Goal: Task Accomplishment & Management: Complete application form

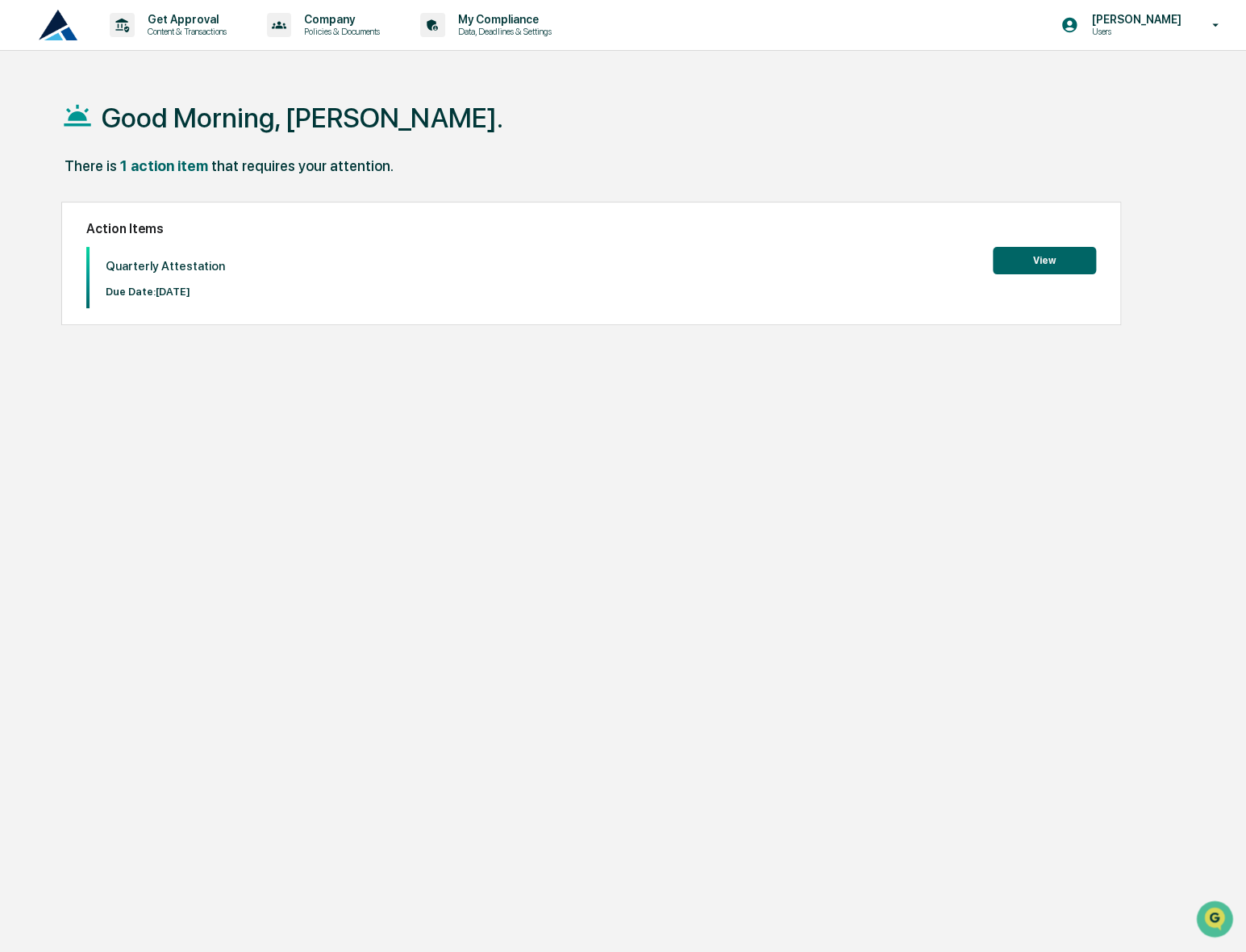
click at [1060, 263] on button "View" at bounding box center [1044, 260] width 103 height 27
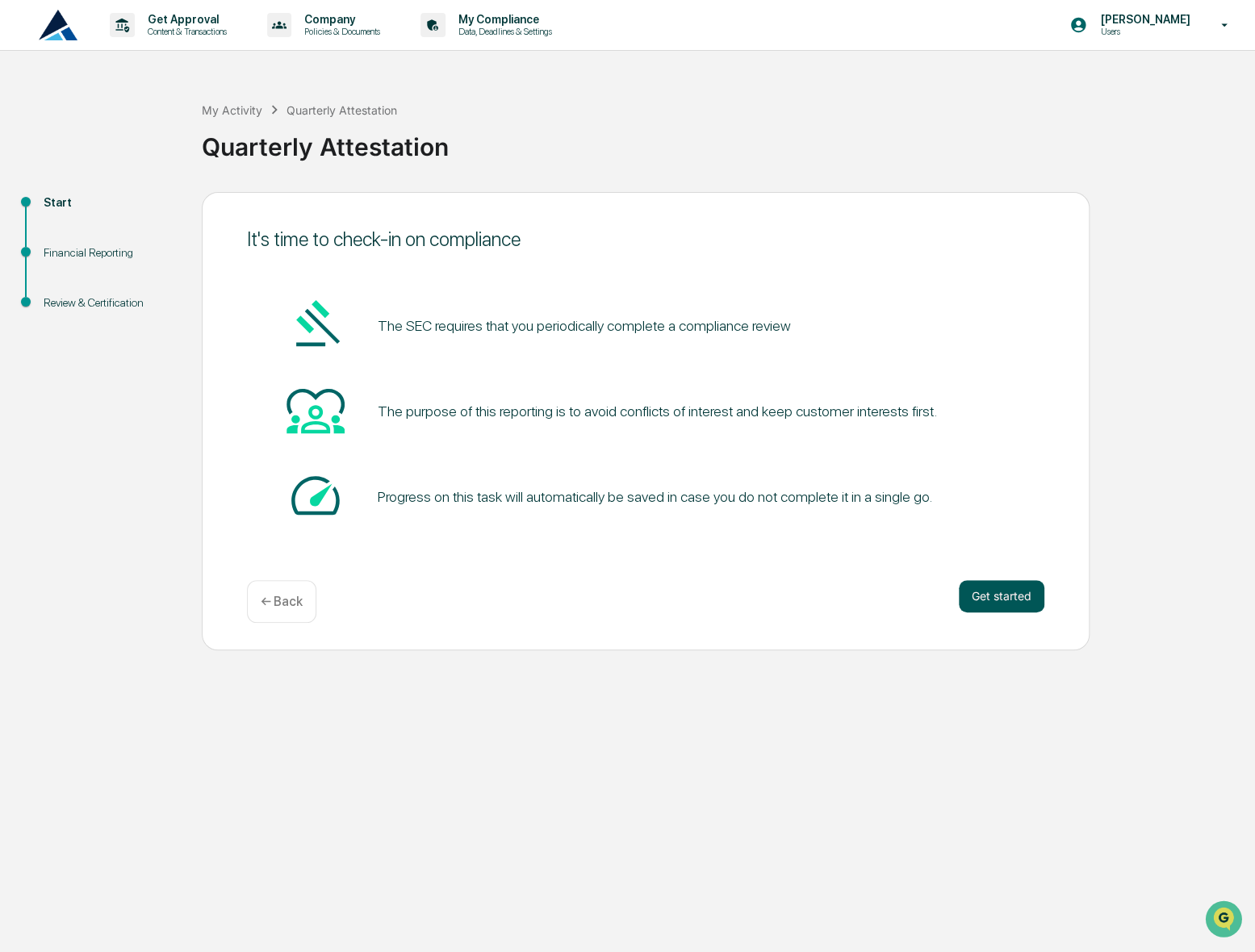
click at [994, 598] on button "Get started" at bounding box center [1001, 596] width 86 height 32
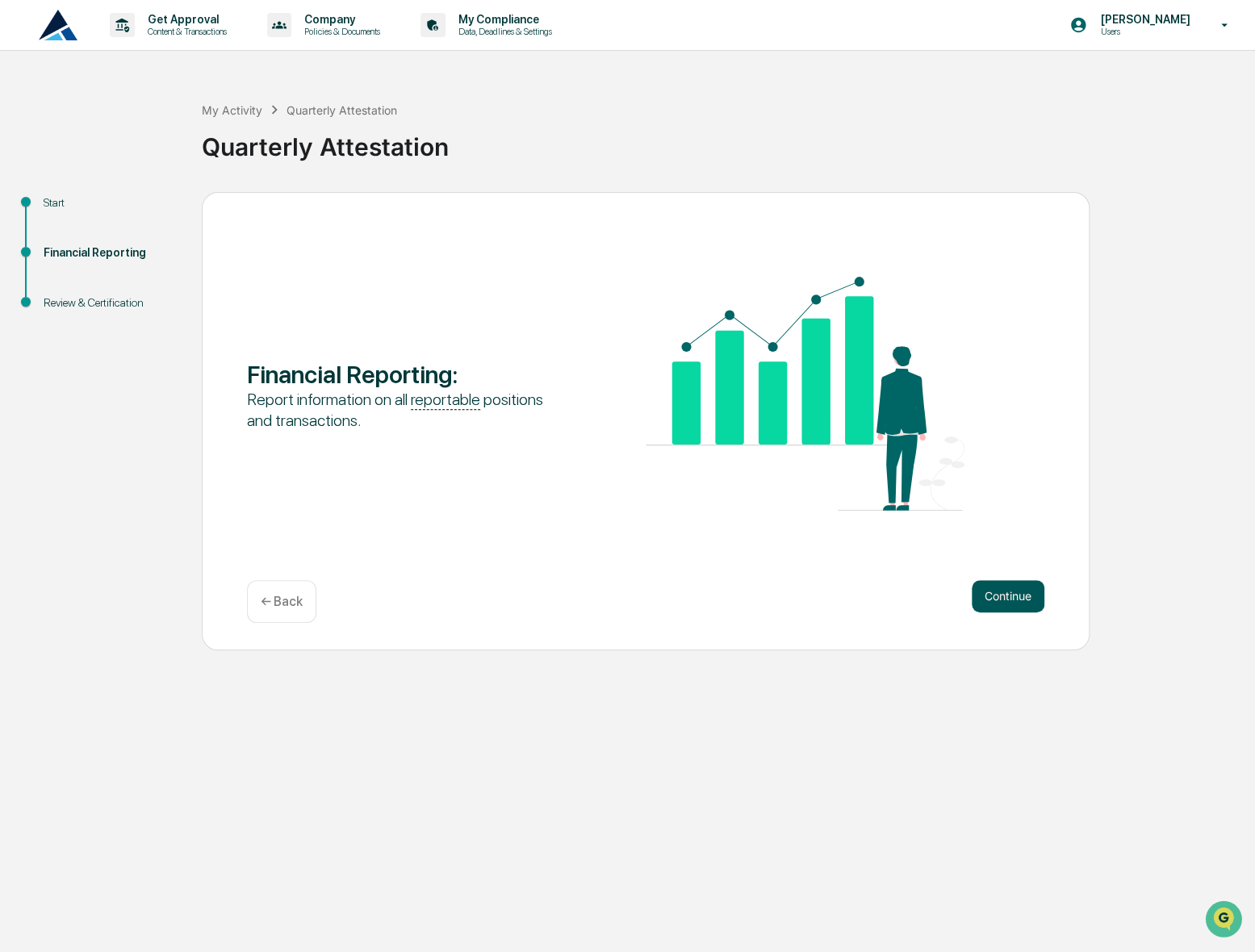
click at [991, 592] on button "Continue" at bounding box center [1008, 596] width 72 height 32
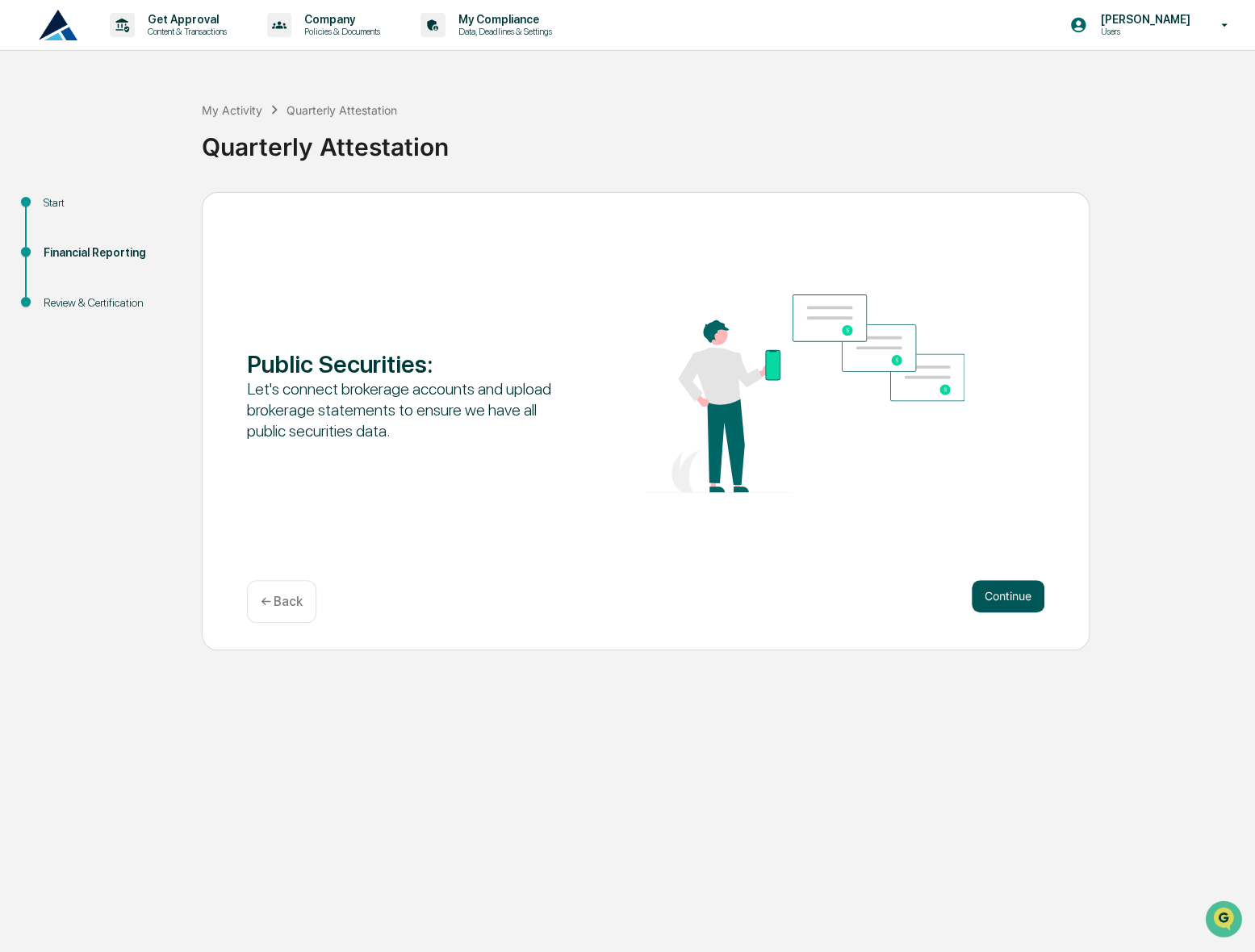
click at [998, 604] on button "Continue" at bounding box center [1008, 596] width 72 height 32
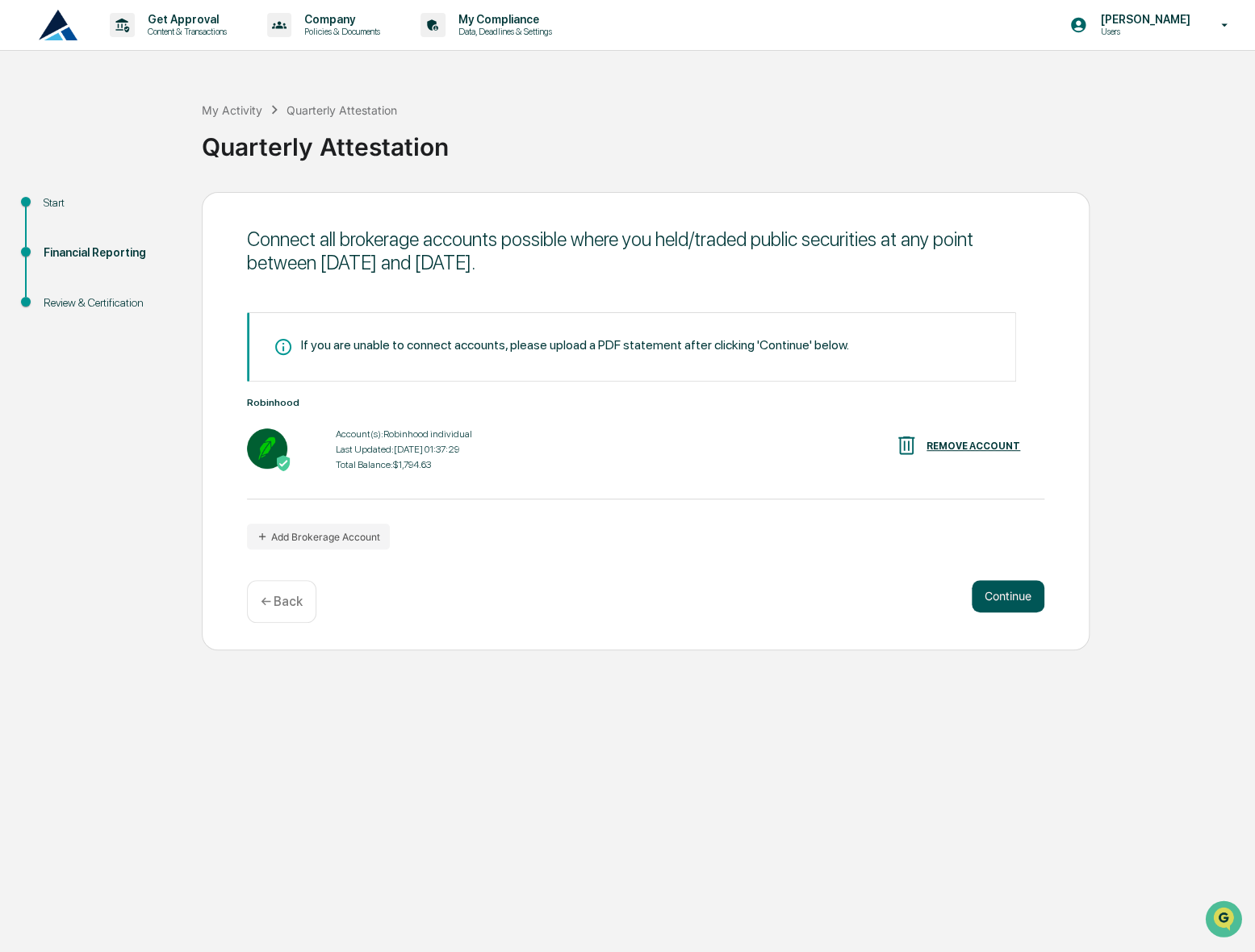
click at [996, 598] on button "Continue" at bounding box center [1008, 596] width 72 height 32
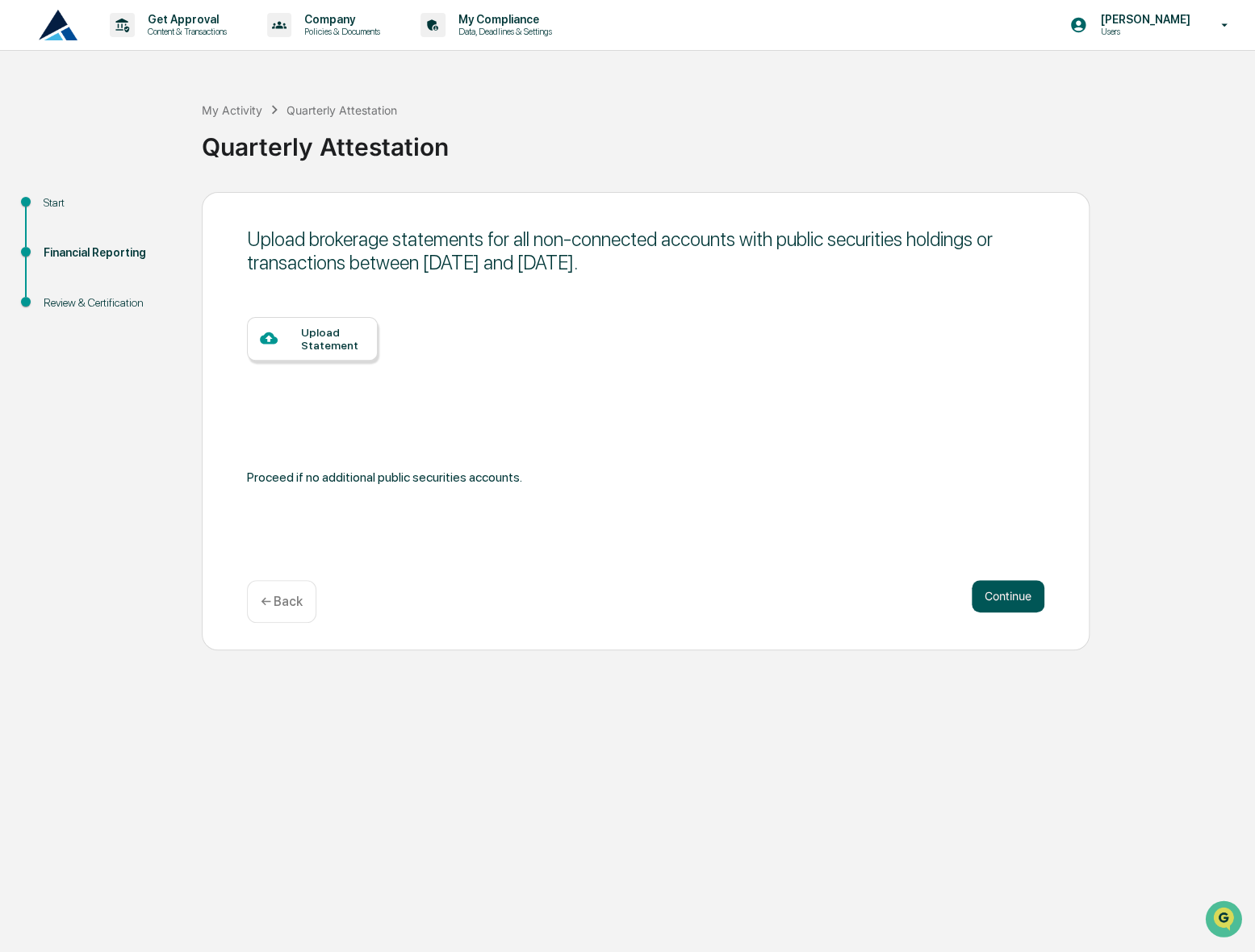
click at [996, 597] on button "Continue" at bounding box center [1008, 596] width 72 height 32
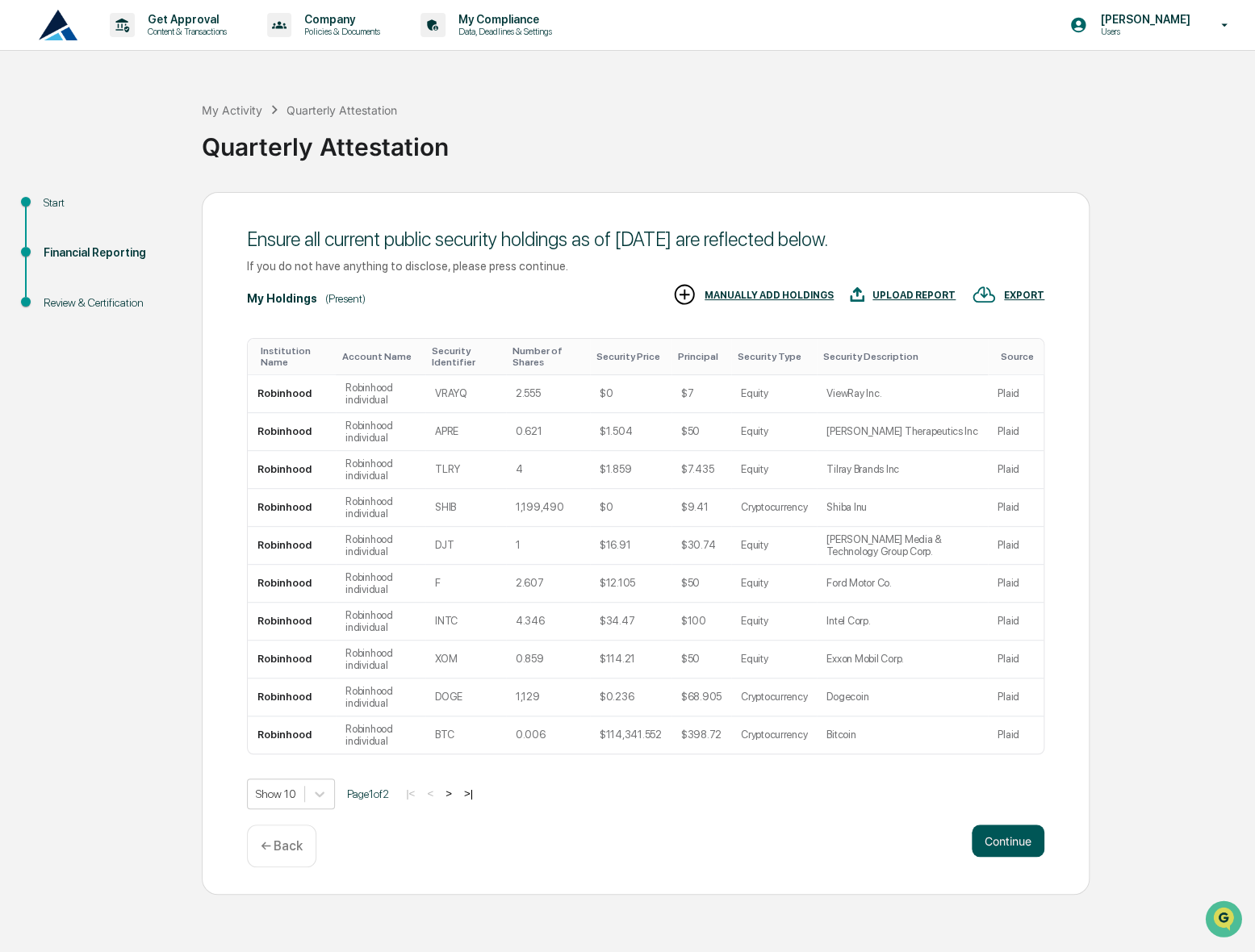
click at [998, 852] on button "Continue" at bounding box center [1008, 841] width 72 height 32
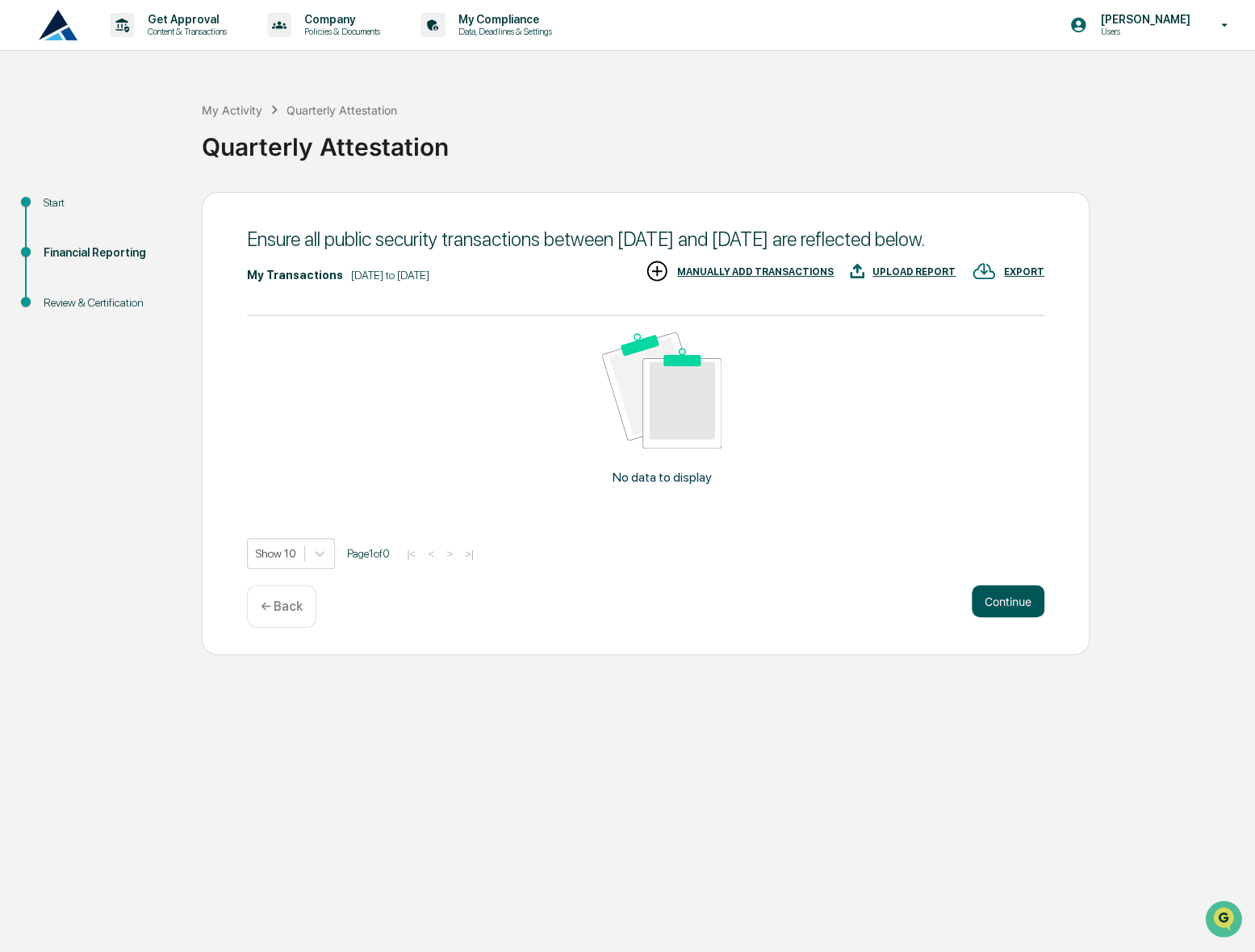
click at [1010, 617] on button "Continue" at bounding box center [1008, 601] width 72 height 32
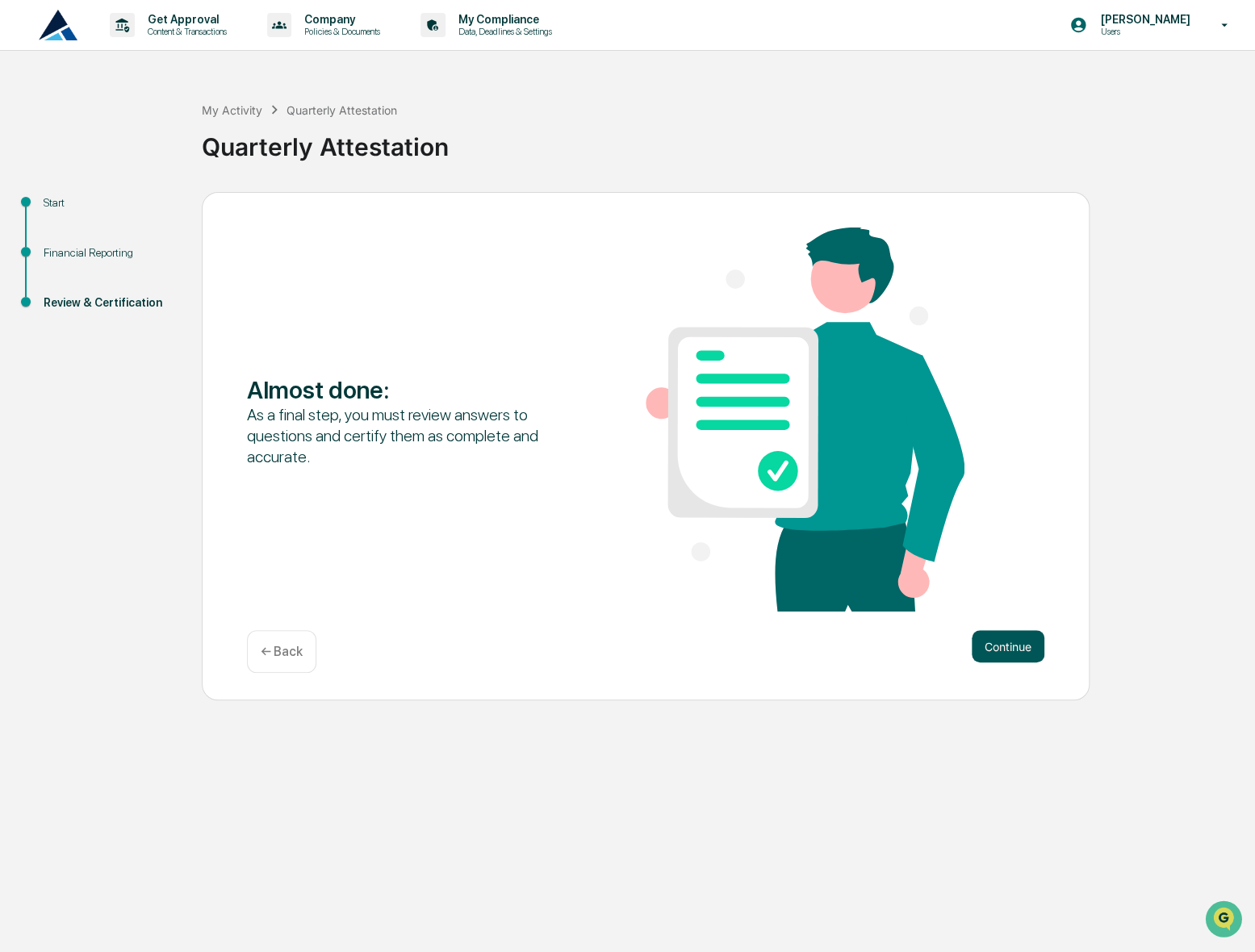
click at [1001, 653] on button "Continue" at bounding box center [1008, 646] width 72 height 32
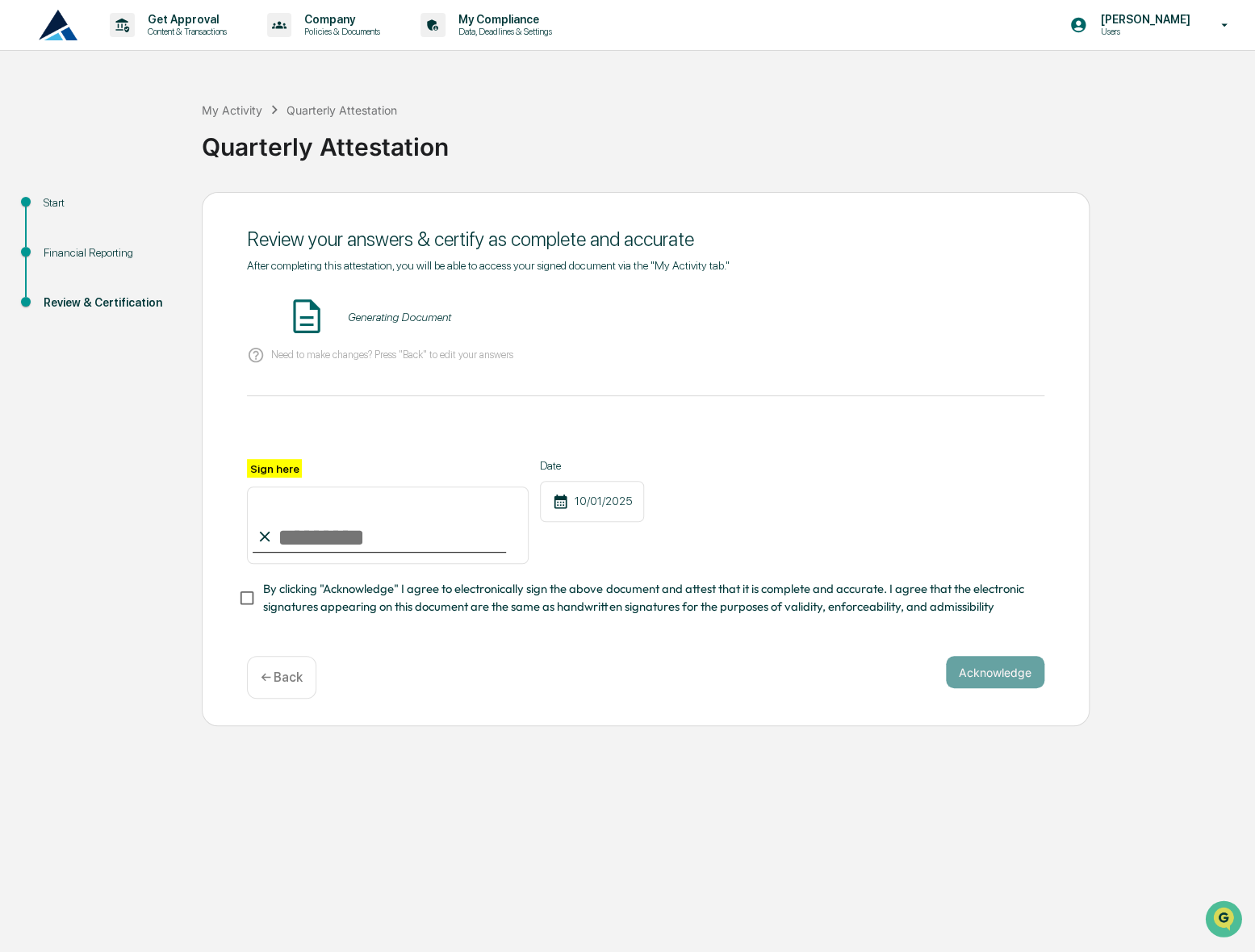
click at [401, 531] on input "Sign here" at bounding box center [387, 524] width 281 height 77
type input "**********"
click at [997, 683] on button "Acknowledge" at bounding box center [995, 672] width 99 height 32
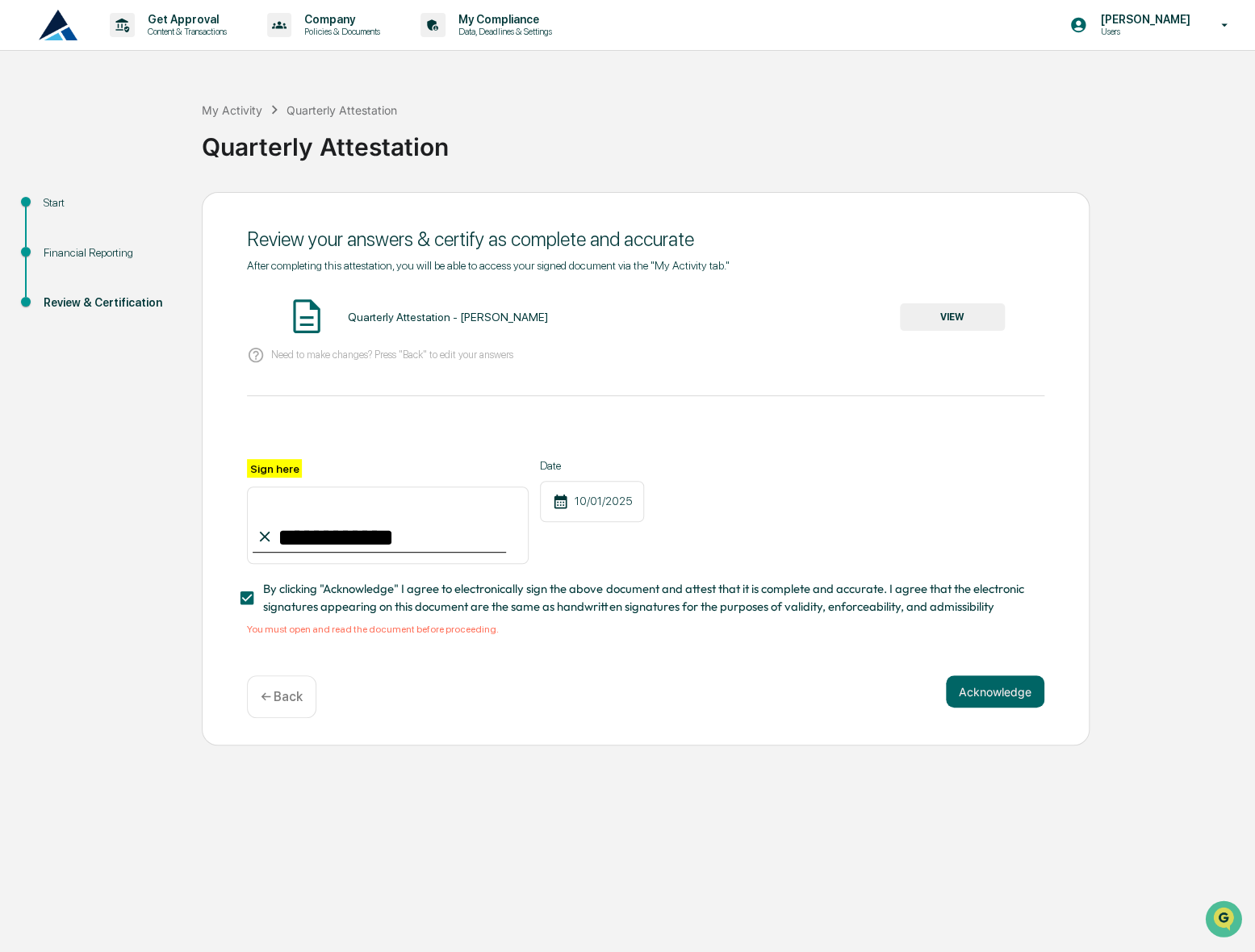
click at [959, 315] on button "VIEW" at bounding box center [951, 317] width 105 height 27
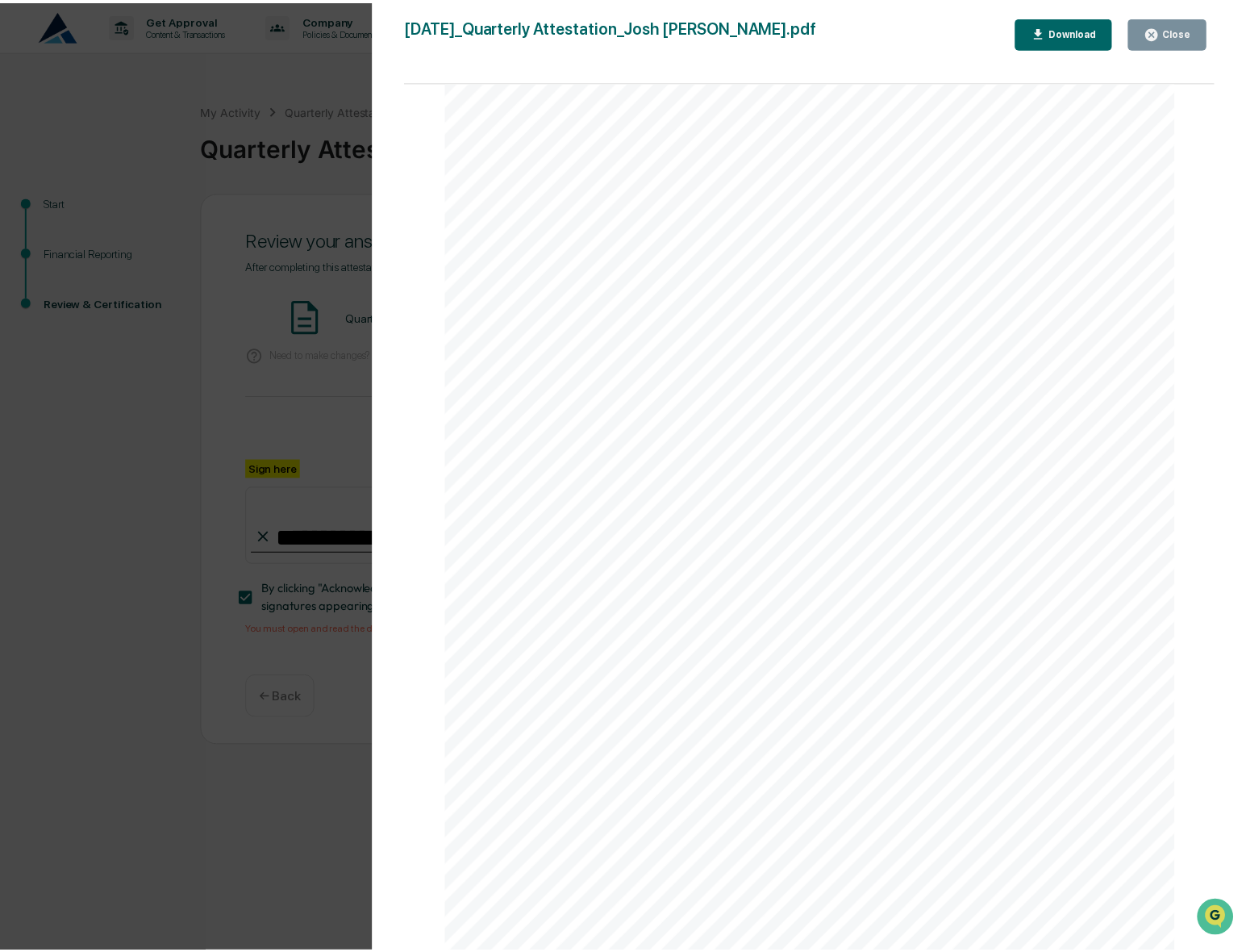
scroll to position [2390, 0]
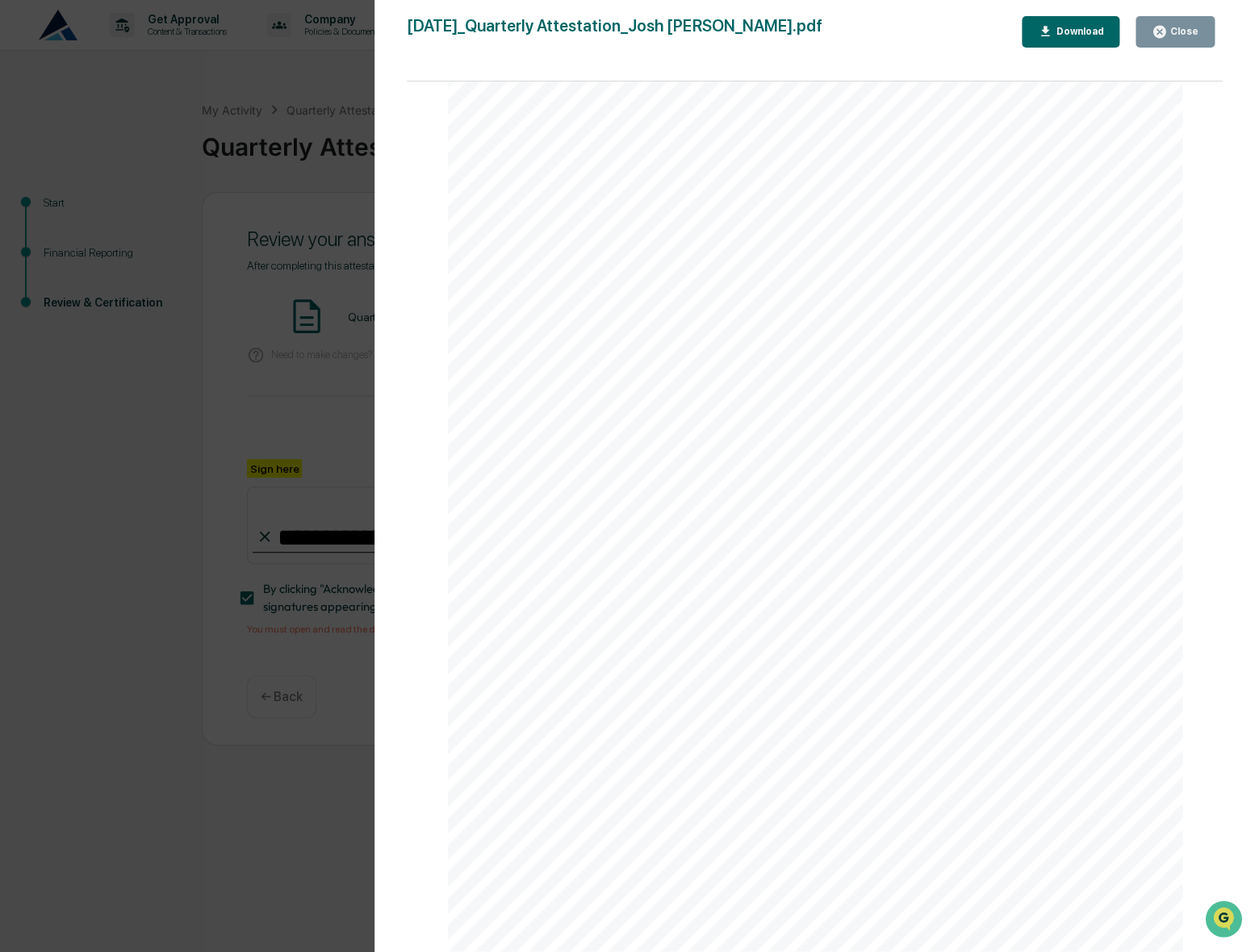
click at [1184, 24] on div "Close" at bounding box center [1174, 31] width 47 height 15
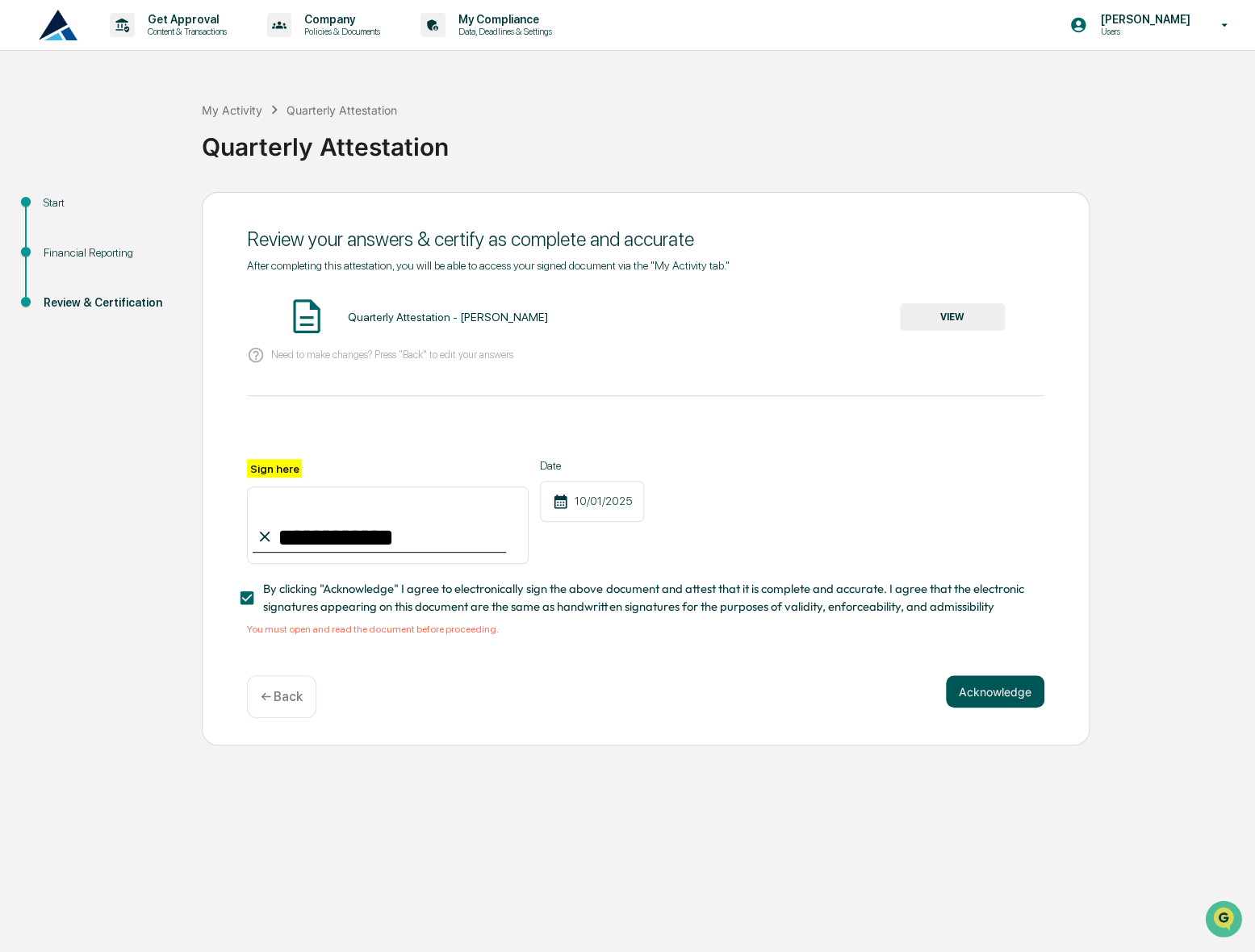
click at [997, 701] on button "Acknowledge" at bounding box center [995, 691] width 99 height 32
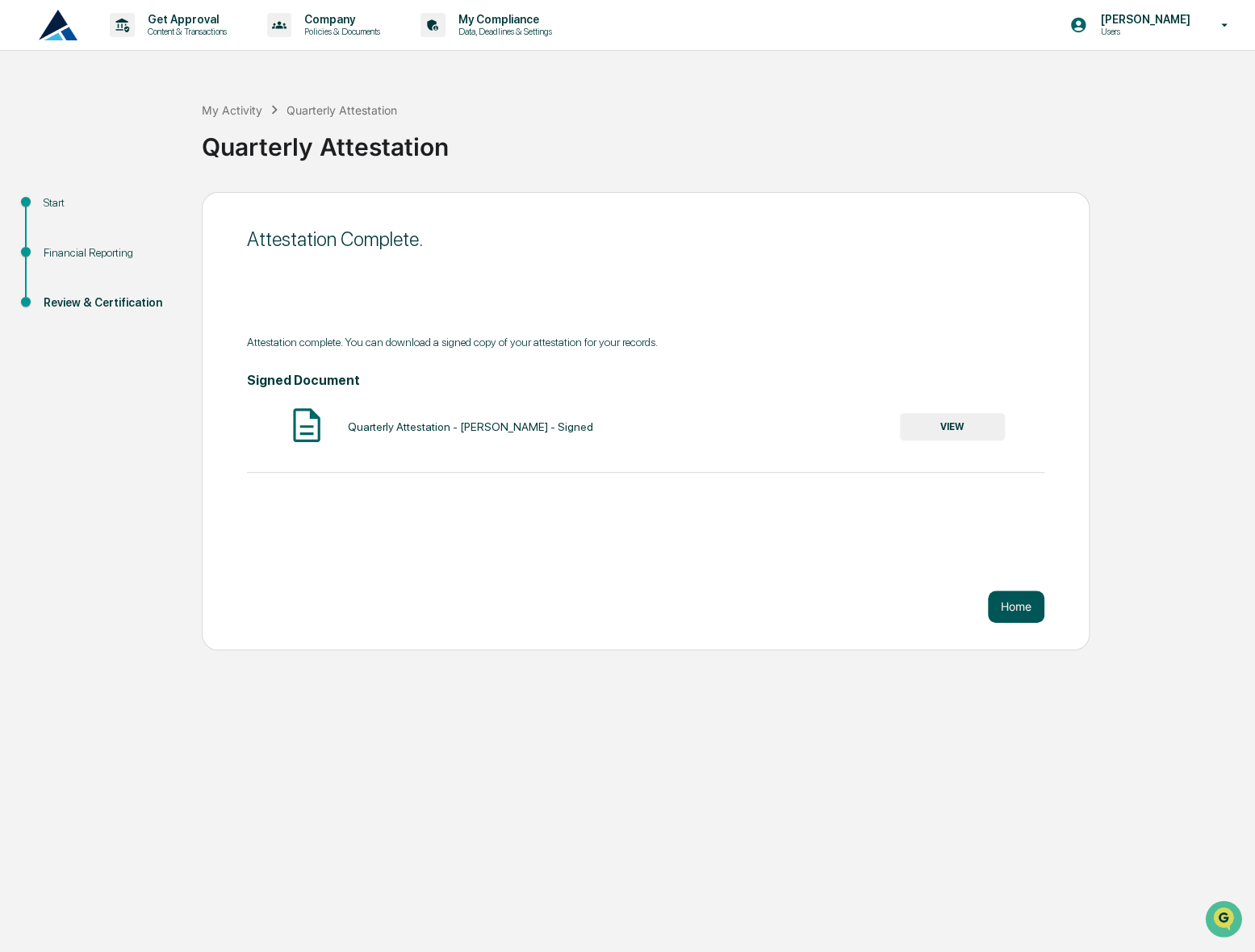
click at [1013, 609] on button "Home" at bounding box center [1016, 607] width 56 height 32
